Goal: Check status: Check status

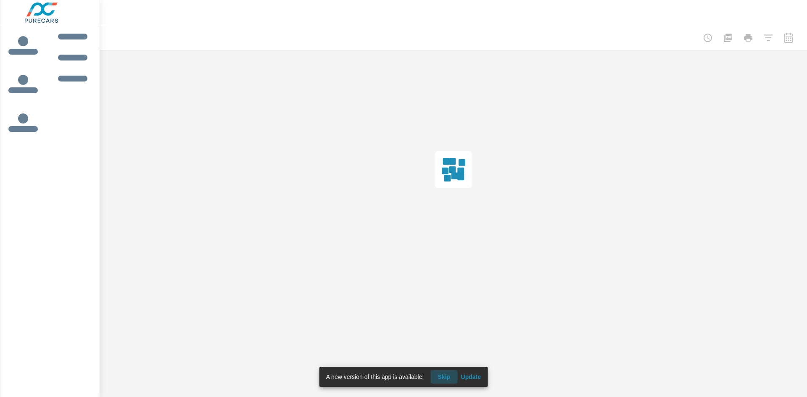
click at [444, 374] on span "Skip" at bounding box center [444, 377] width 20 height 8
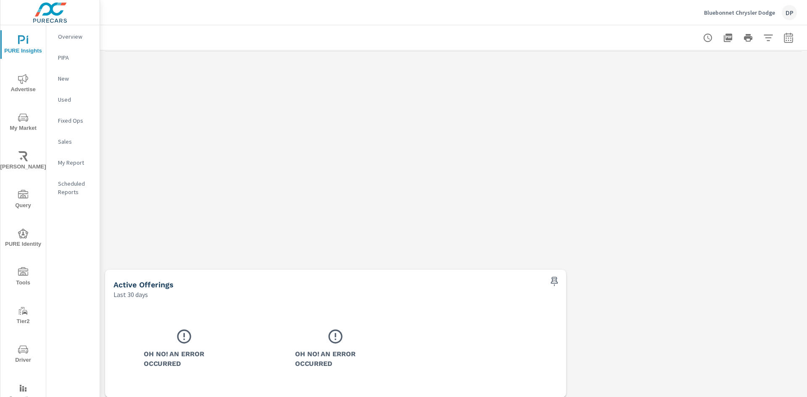
scroll to position [618, 0]
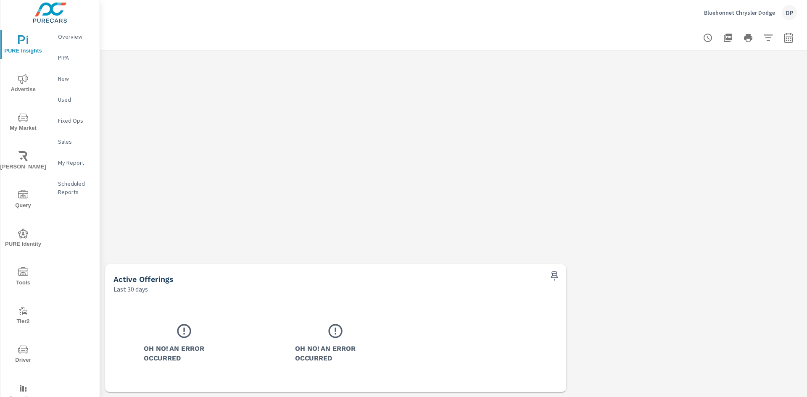
click at [183, 336] on icon at bounding box center [184, 331] width 17 height 17
click at [324, 338] on div "Oh No! An Error Occurred" at bounding box center [336, 342] width 94 height 54
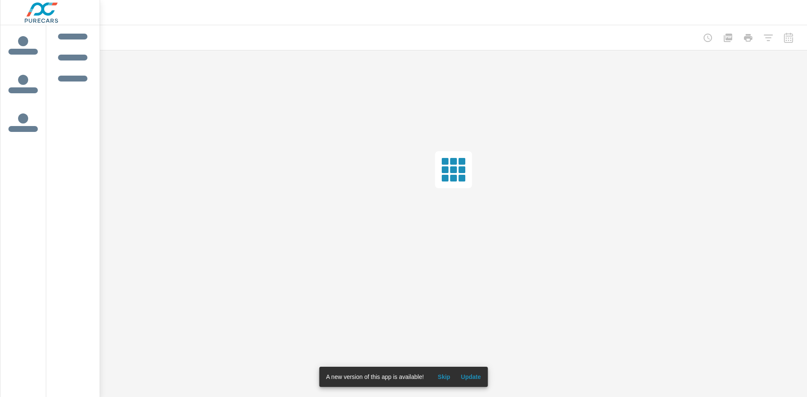
click at [439, 375] on span "Skip" at bounding box center [444, 377] width 20 height 8
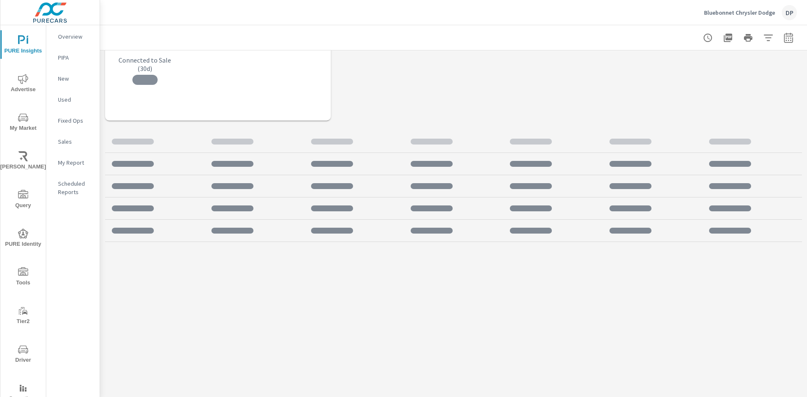
scroll to position [618, 0]
